Goal: Information Seeking & Learning: Learn about a topic

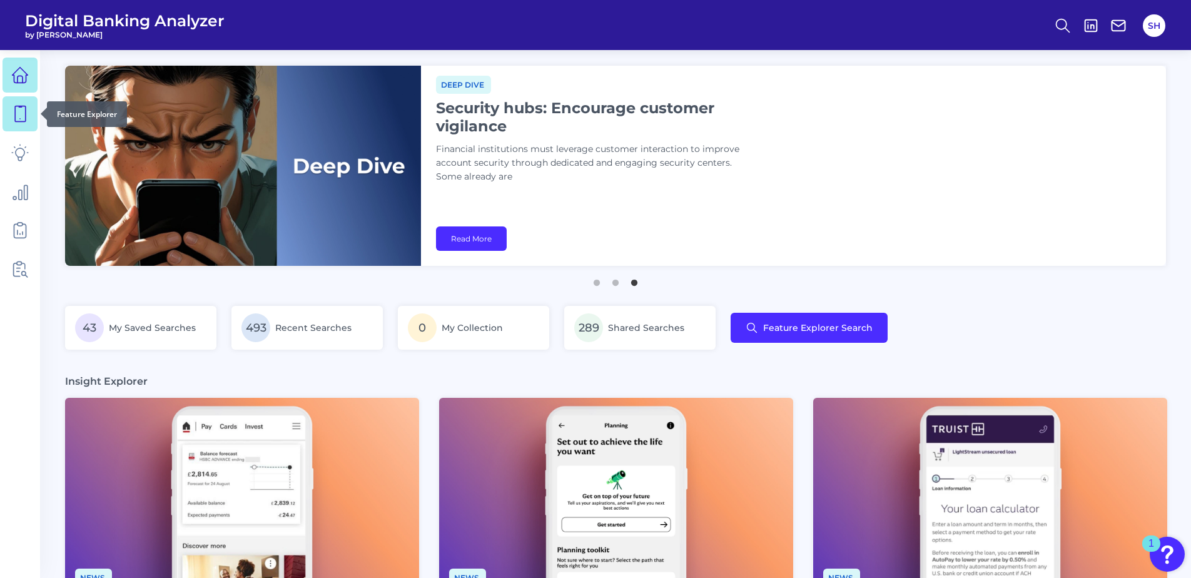
click at [23, 118] on icon at bounding box center [20, 114] width 18 height 18
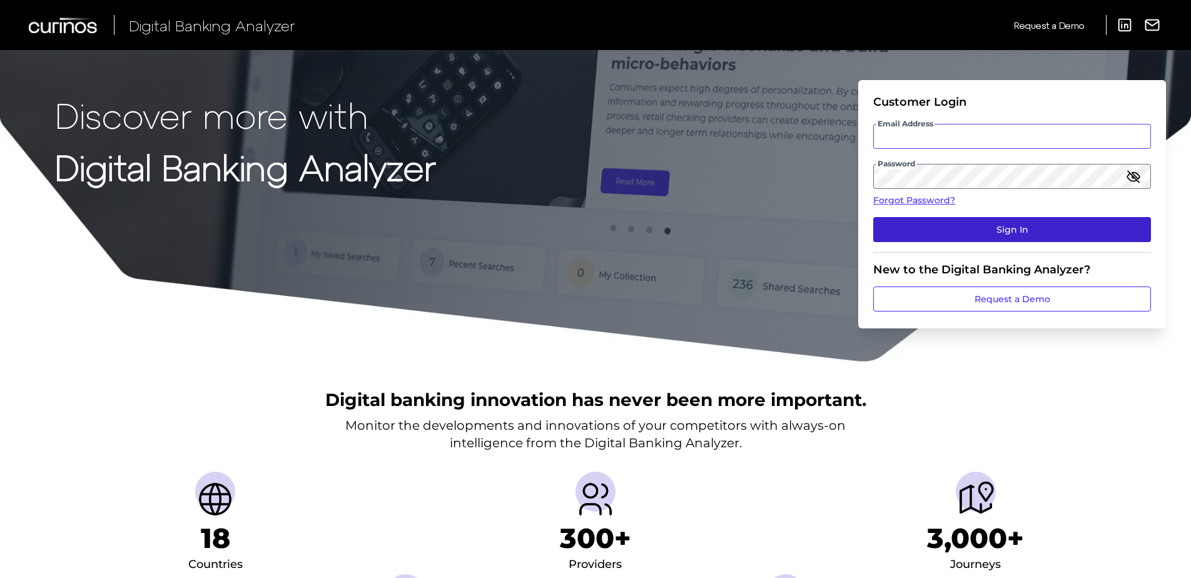
type input "sabine.hermann@curinos.com"
click at [1029, 228] on button "Sign In" at bounding box center [1012, 229] width 278 height 25
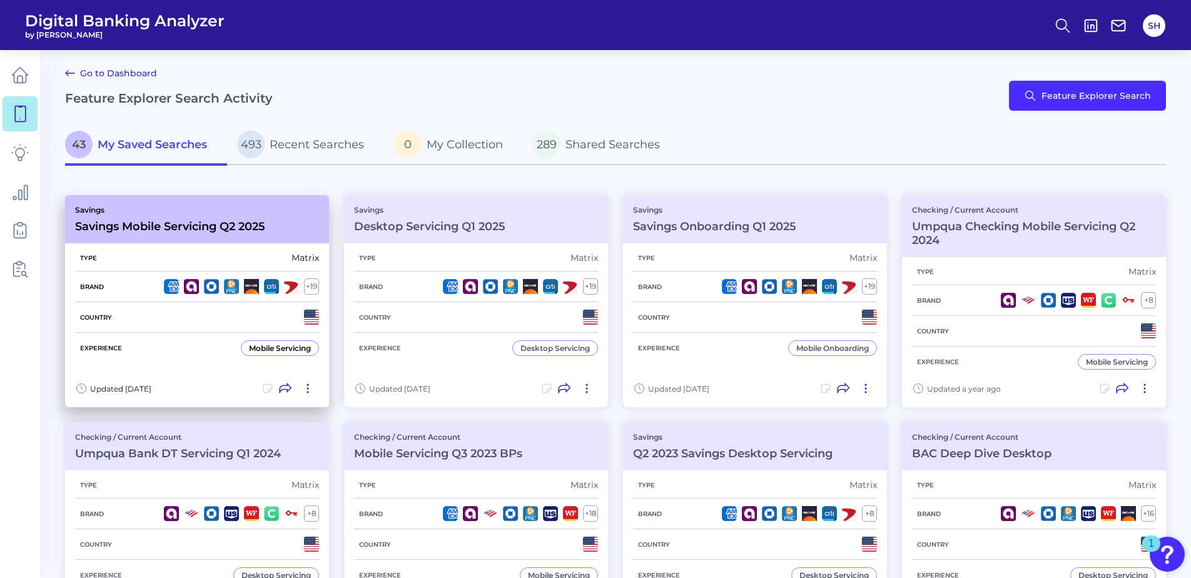
click at [178, 231] on h3 "Savings Mobile Servicing Q2 2025" at bounding box center [170, 226] width 190 height 14
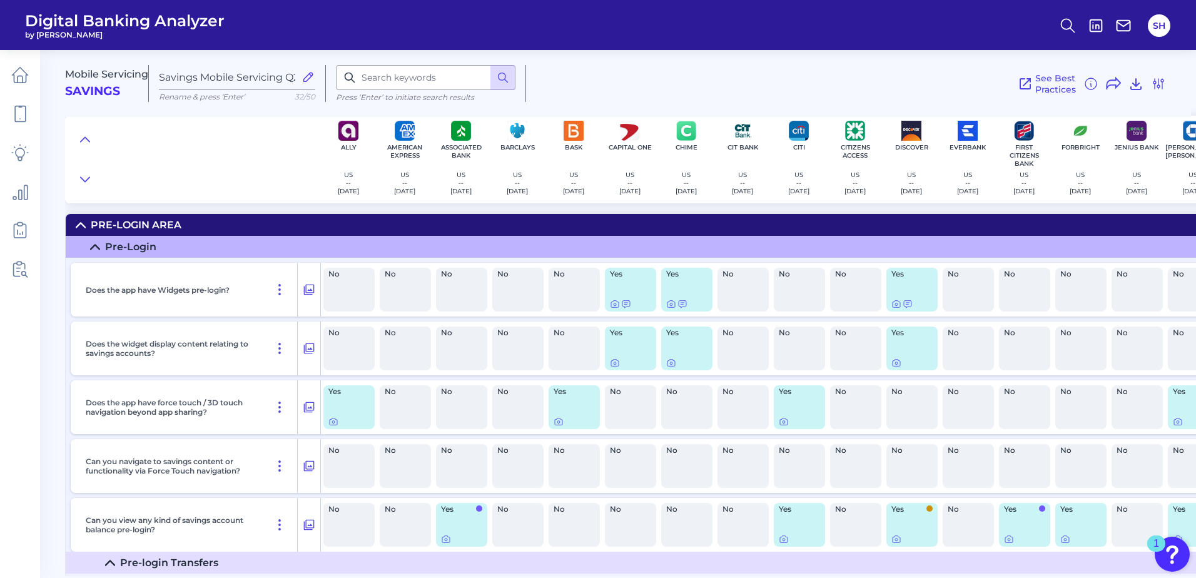
drag, startPoint x: 743, startPoint y: 577, endPoint x: 762, endPoint y: 577, distance: 18.8
click at [762, 577] on main "Mobile Servicing Savings Savings Mobile Servicing Q2 2025 Rename & press 'Enter…" at bounding box center [598, 289] width 1196 height 578
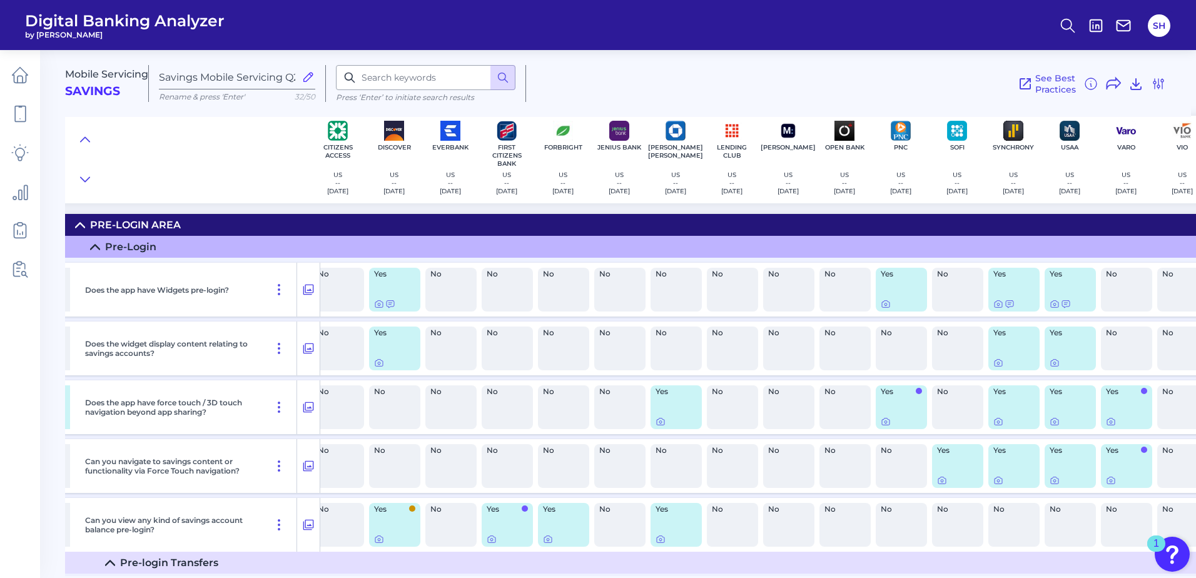
scroll to position [0, 518]
